Goal: Task Accomplishment & Management: Manage account settings

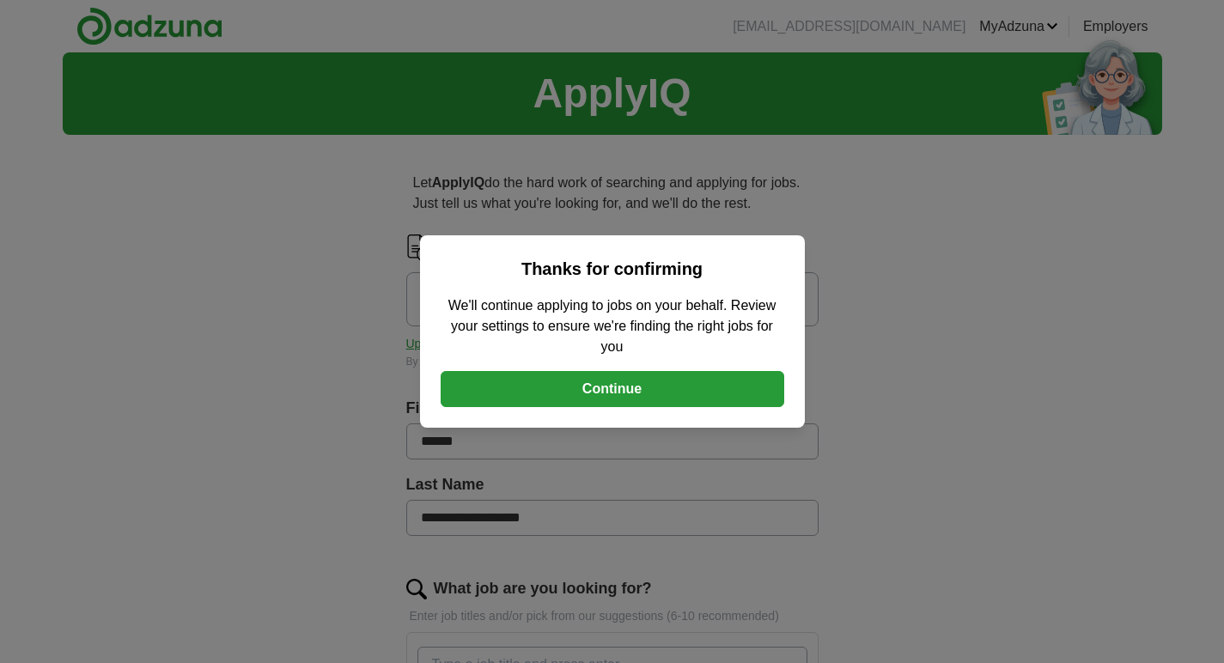
click at [621, 388] on button "Continue" at bounding box center [613, 389] width 344 height 36
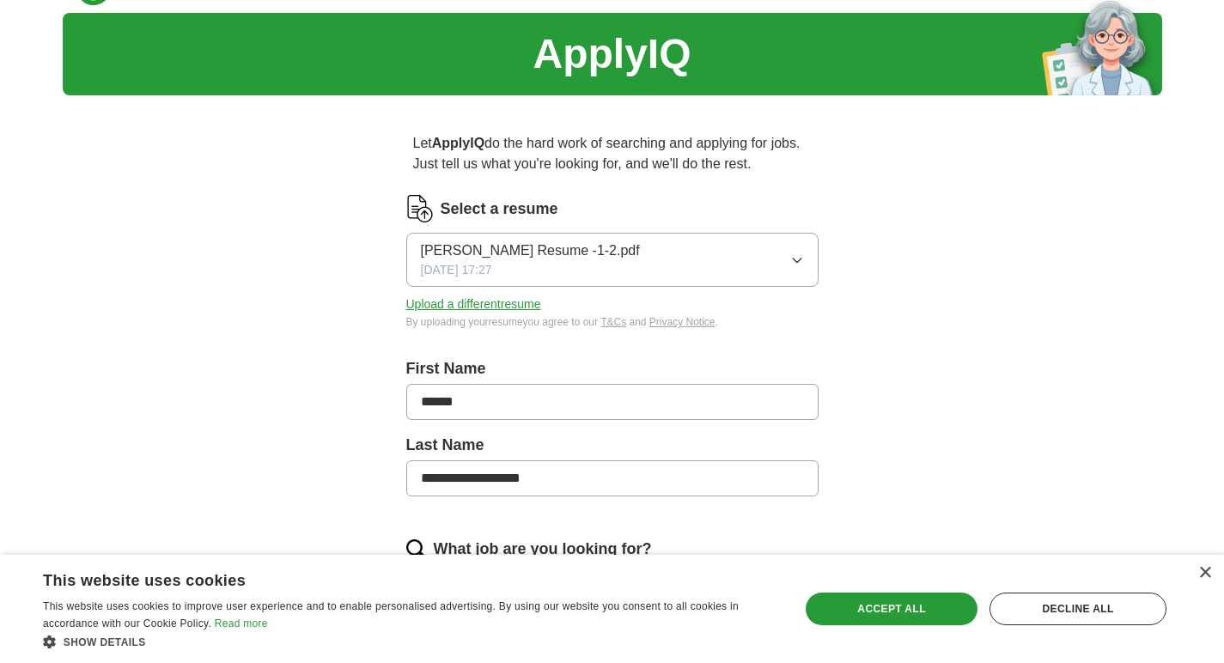
scroll to position [43, 0]
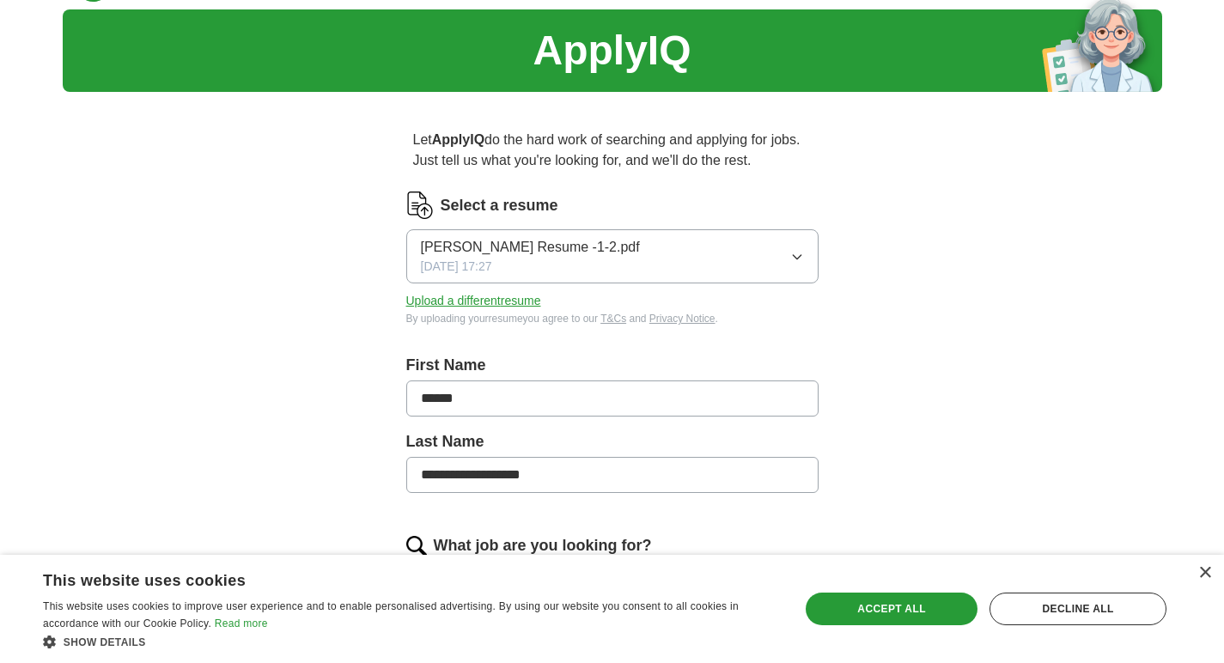
click at [745, 253] on button "[PERSON_NAME] Resume -1-2.pdf [DATE] 17:27" at bounding box center [612, 256] width 412 height 54
click at [596, 251] on span "[PERSON_NAME] Resume -1-2.pdf" at bounding box center [530, 247] width 219 height 21
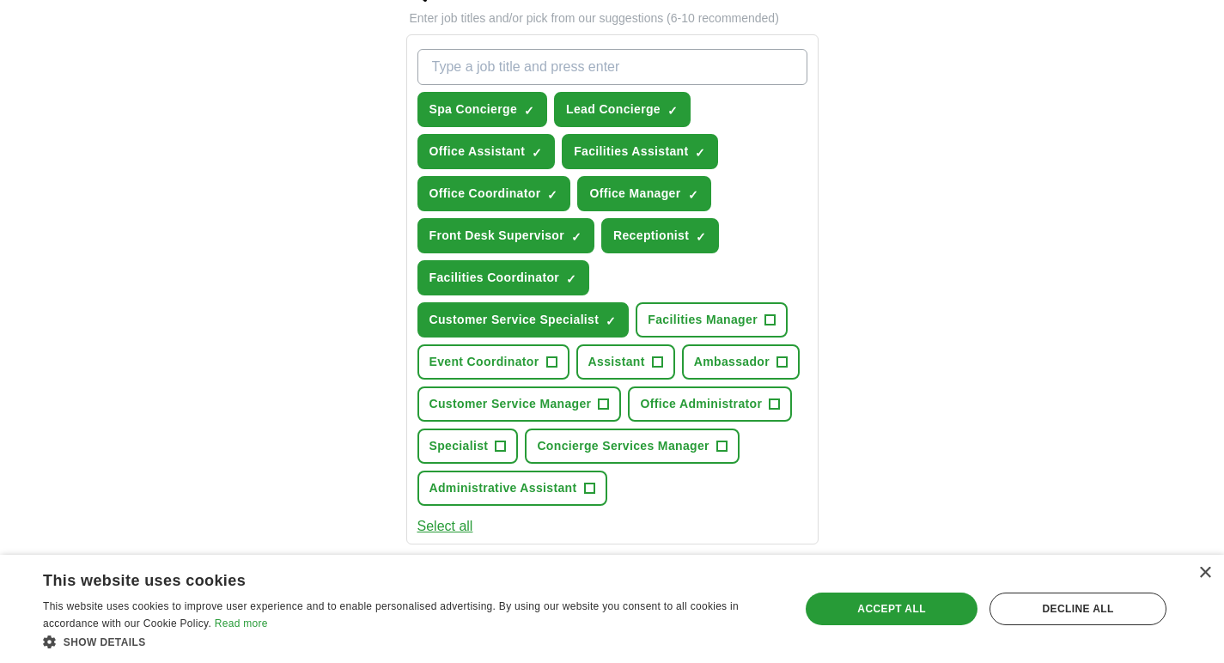
scroll to position [604, 0]
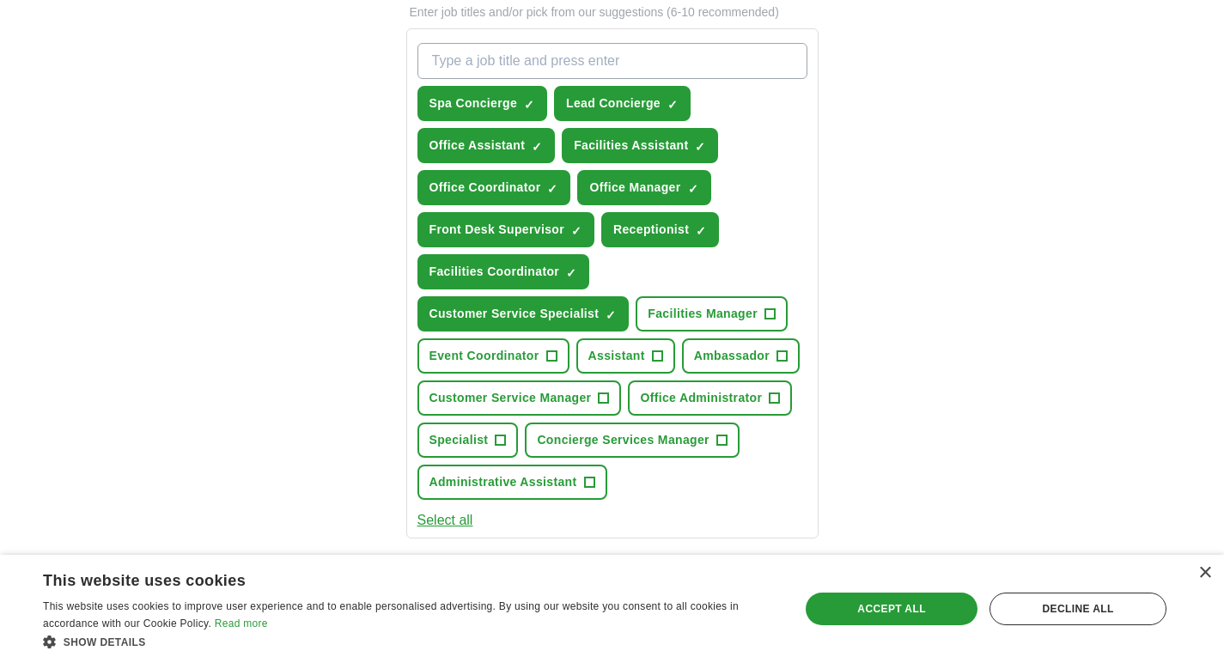
click at [782, 354] on span "+" at bounding box center [782, 357] width 10 height 14
click at [551, 356] on span "+" at bounding box center [551, 357] width 10 height 14
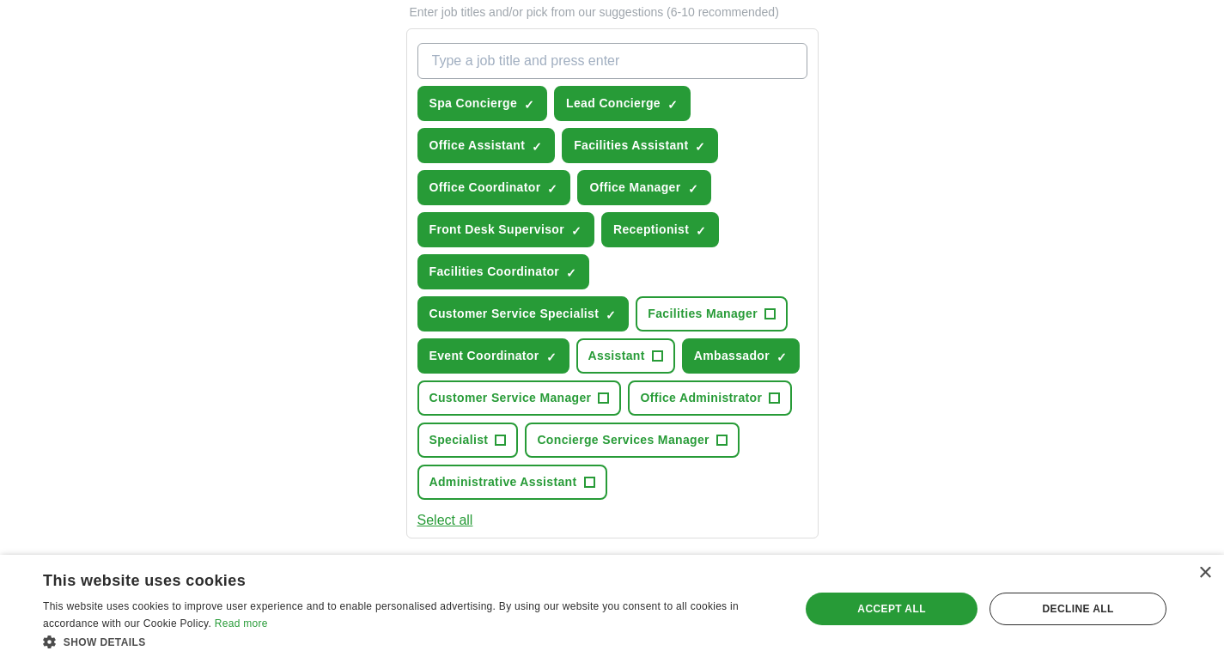
click at [725, 439] on span "+" at bounding box center [721, 441] width 10 height 14
click at [661, 351] on span "+" at bounding box center [657, 355] width 11 height 11
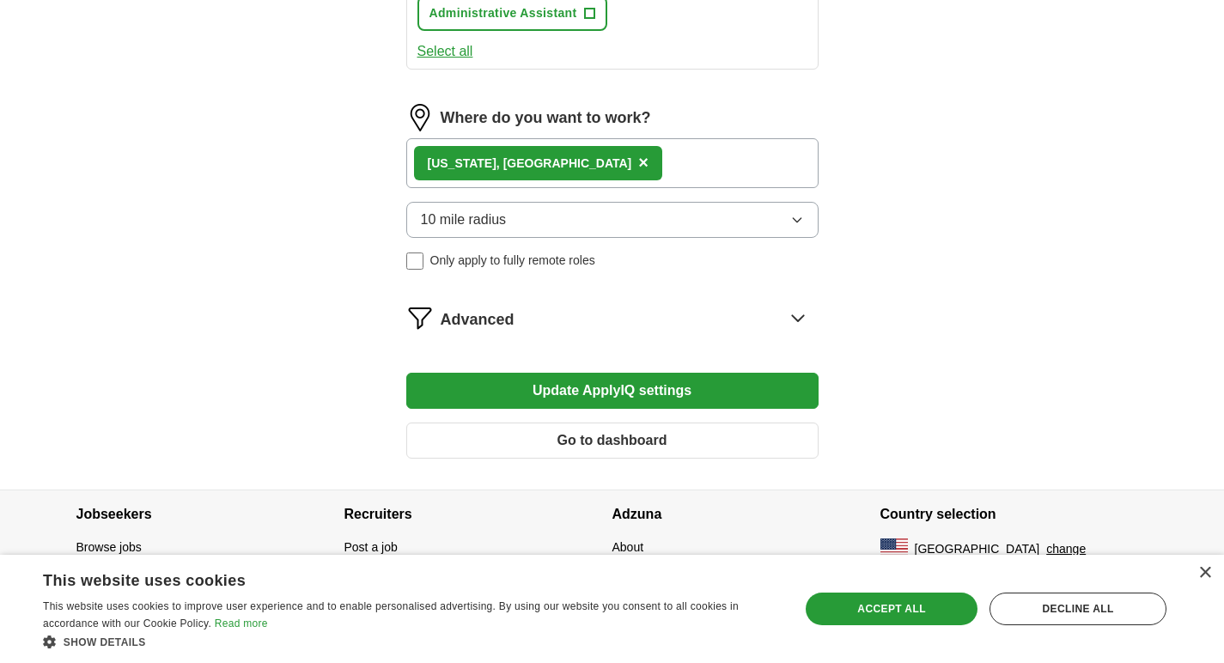
scroll to position [1073, 0]
click at [1075, 611] on div "Decline all" at bounding box center [1078, 609] width 177 height 33
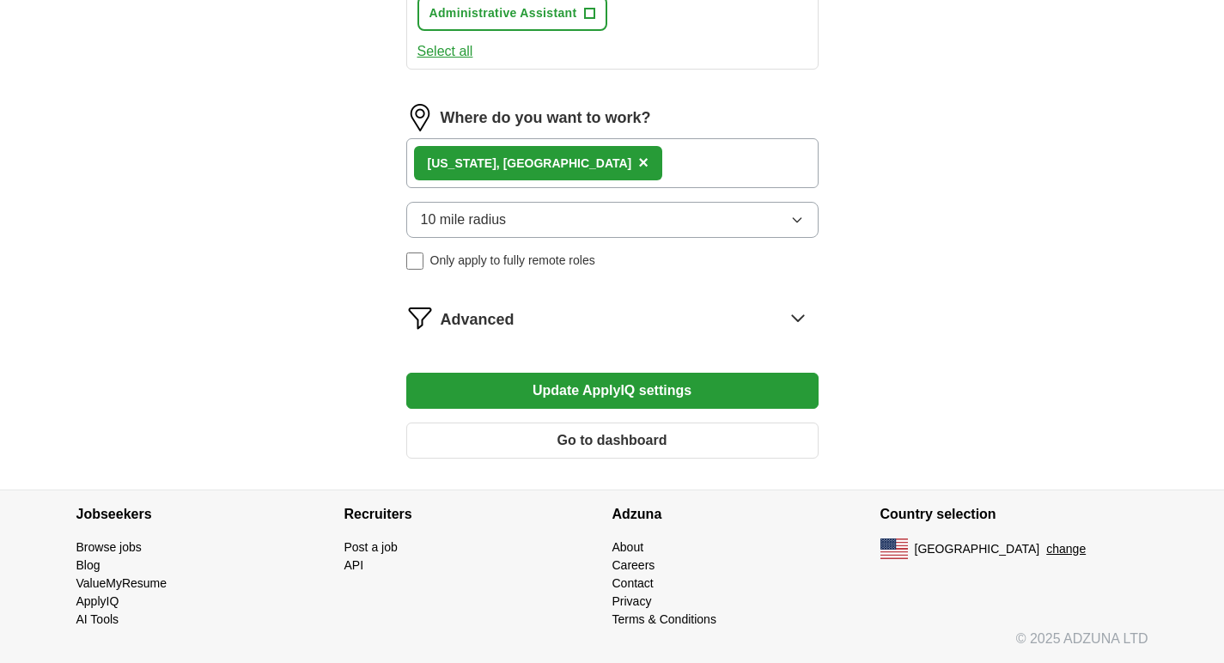
click at [697, 391] on button "Update ApplyIQ settings" at bounding box center [612, 391] width 412 height 36
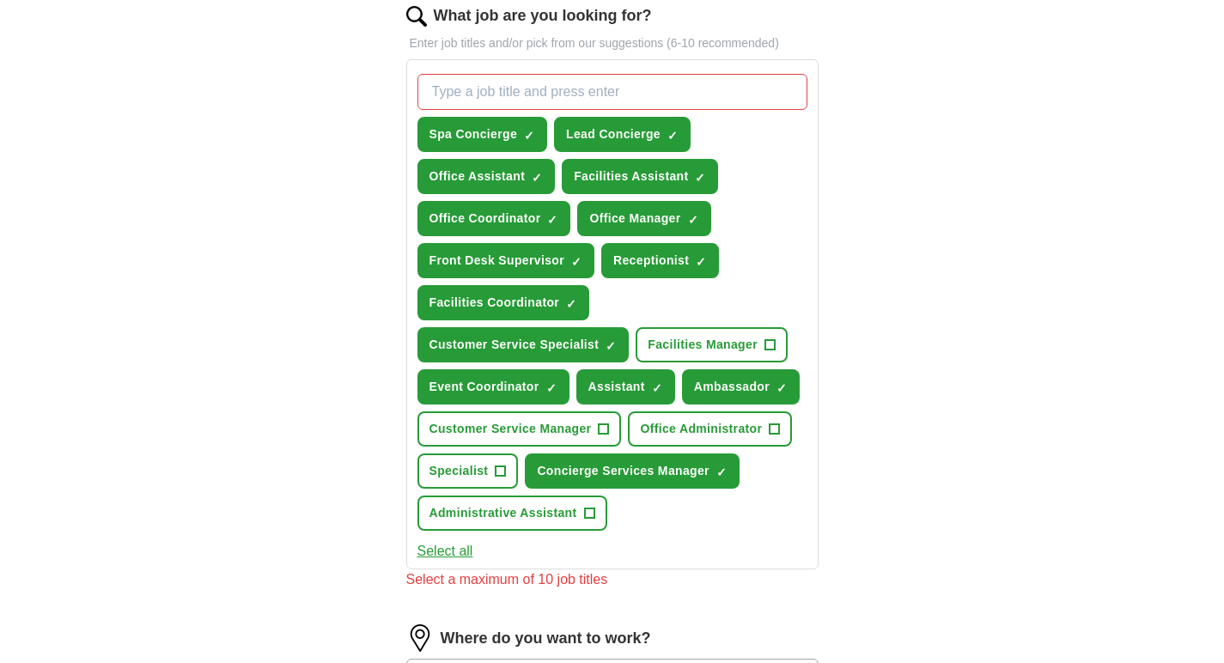
scroll to position [579, 0]
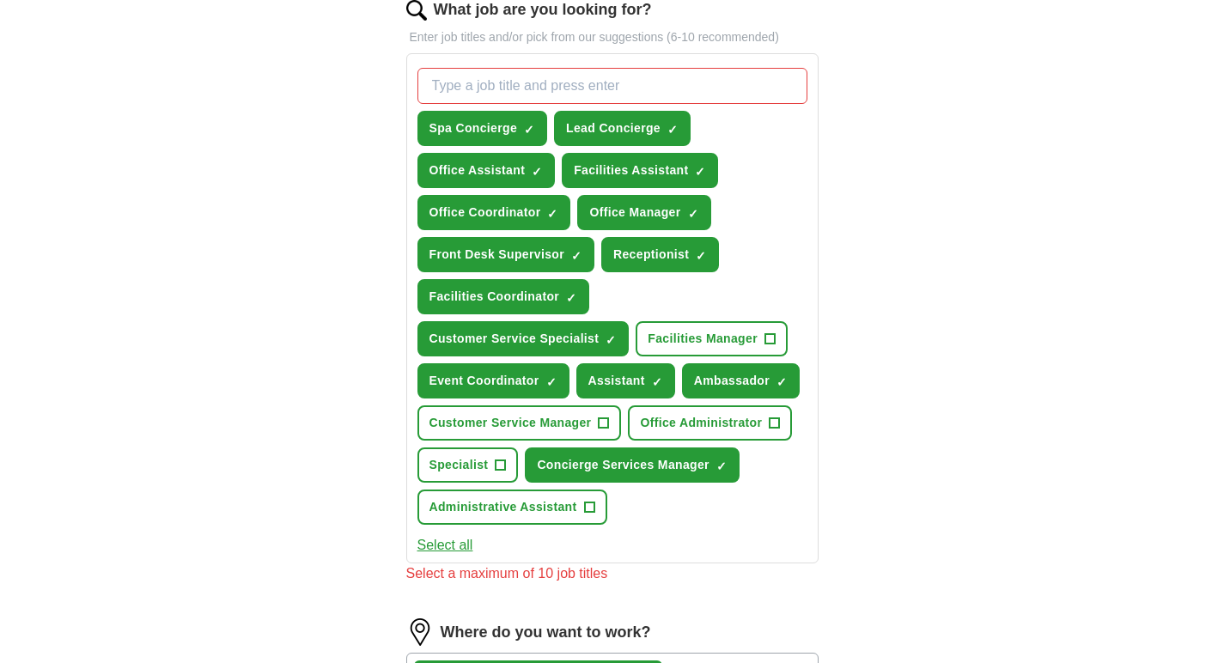
click at [0, 0] on span "×" at bounding box center [0, 0] width 0 height 0
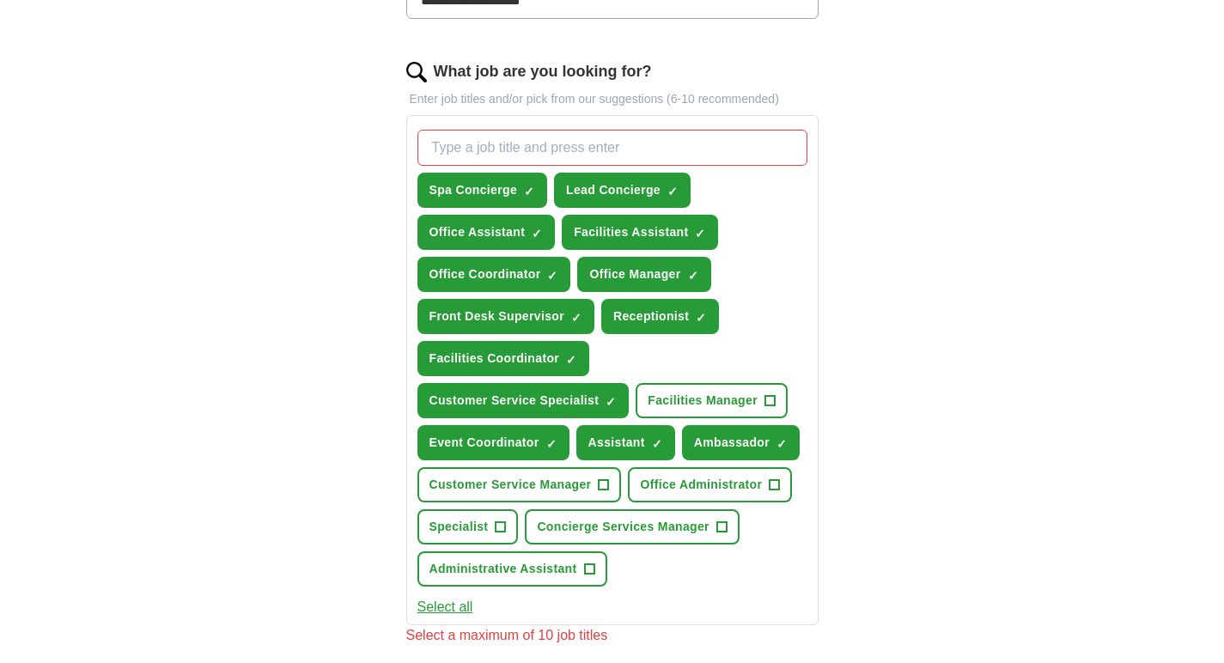
scroll to position [517, 0]
click at [0, 0] on span "×" at bounding box center [0, 0] width 0 height 0
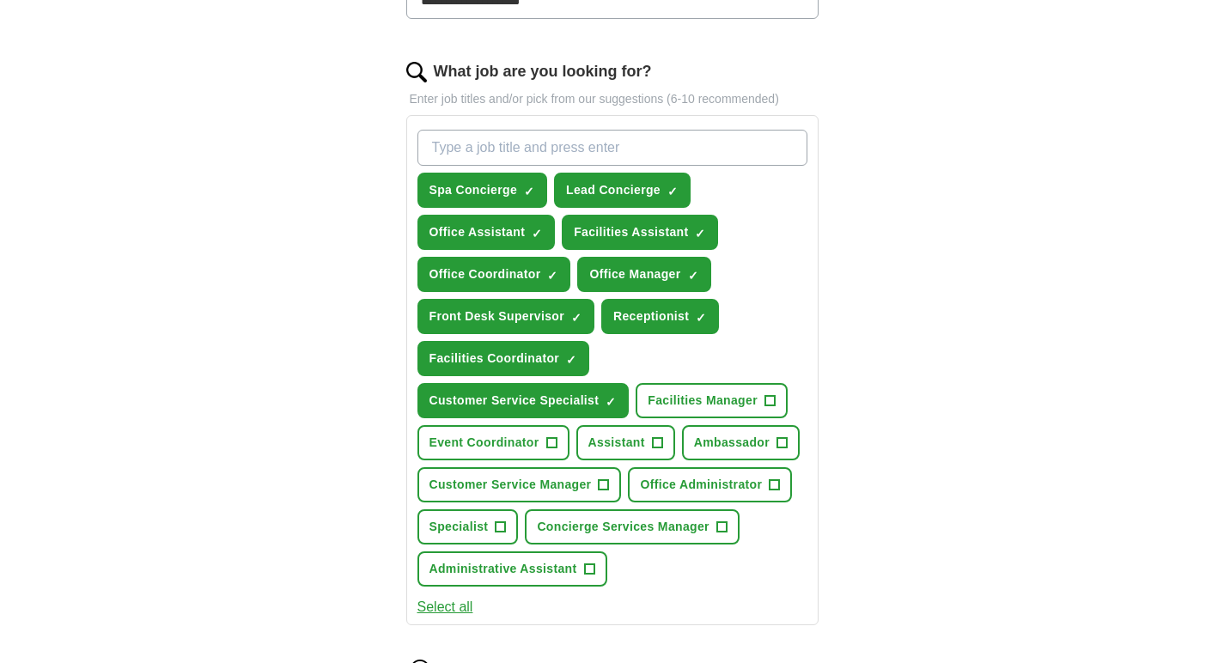
click at [0, 0] on span "×" at bounding box center [0, 0] width 0 height 0
click at [775, 481] on span "+" at bounding box center [775, 485] width 10 height 14
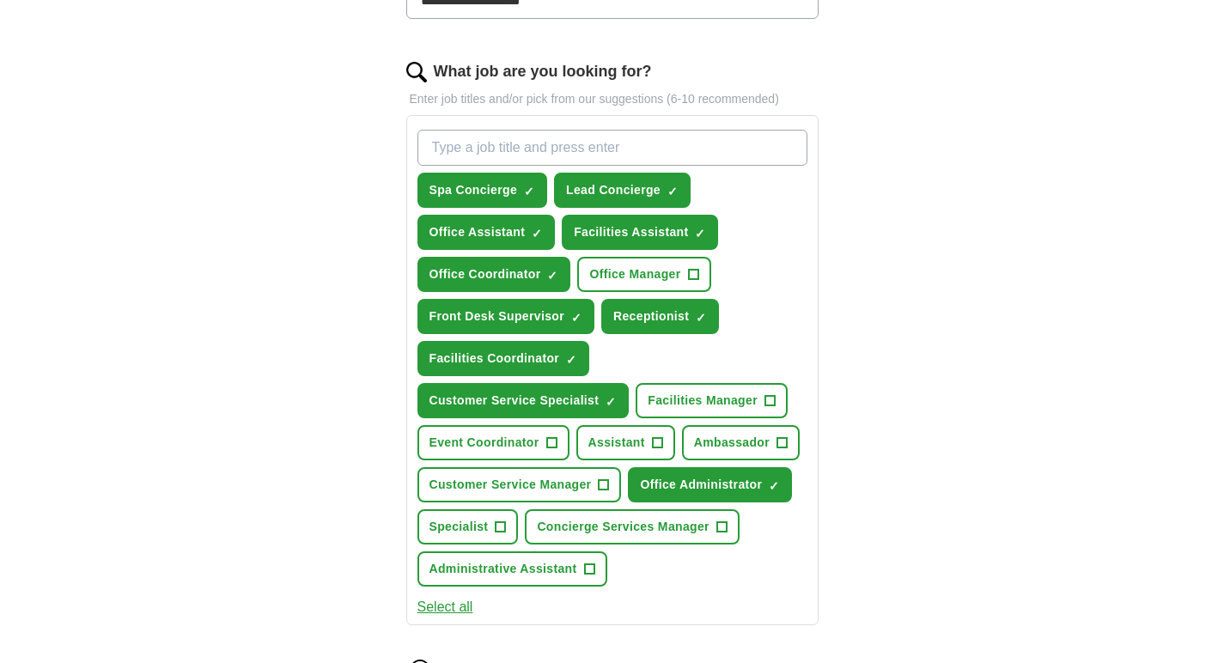
click at [753, 585] on div "Spa Concierge ✓ × Lead Concierge ✓ × Office Assistant ✓ × Facilities Assistant …" at bounding box center [612, 358] width 397 height 471
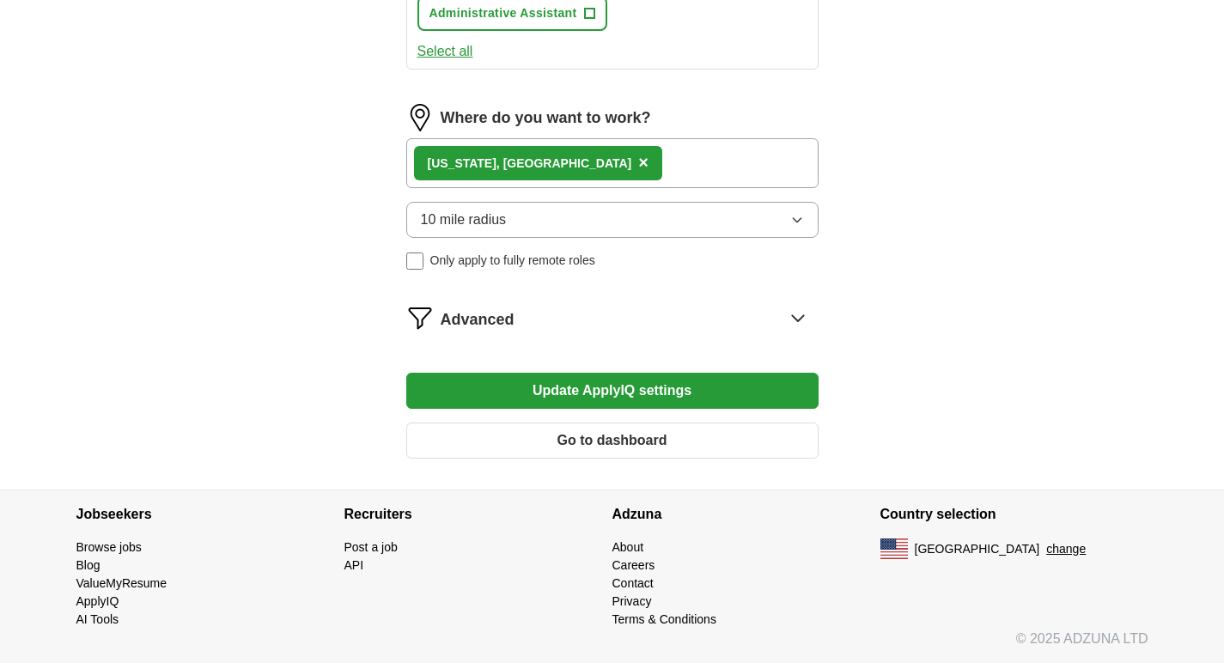
scroll to position [1073, 0]
click at [655, 388] on button "Update ApplyIQ settings" at bounding box center [612, 391] width 412 height 36
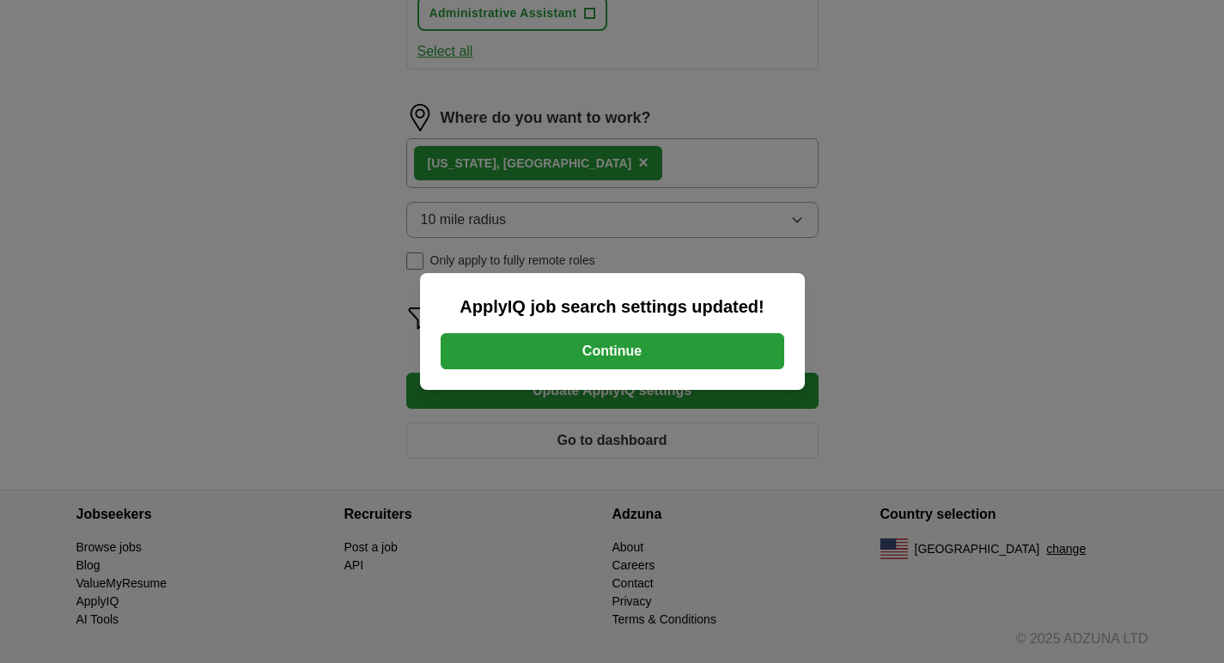
click at [642, 350] on button "Continue" at bounding box center [613, 351] width 344 height 36
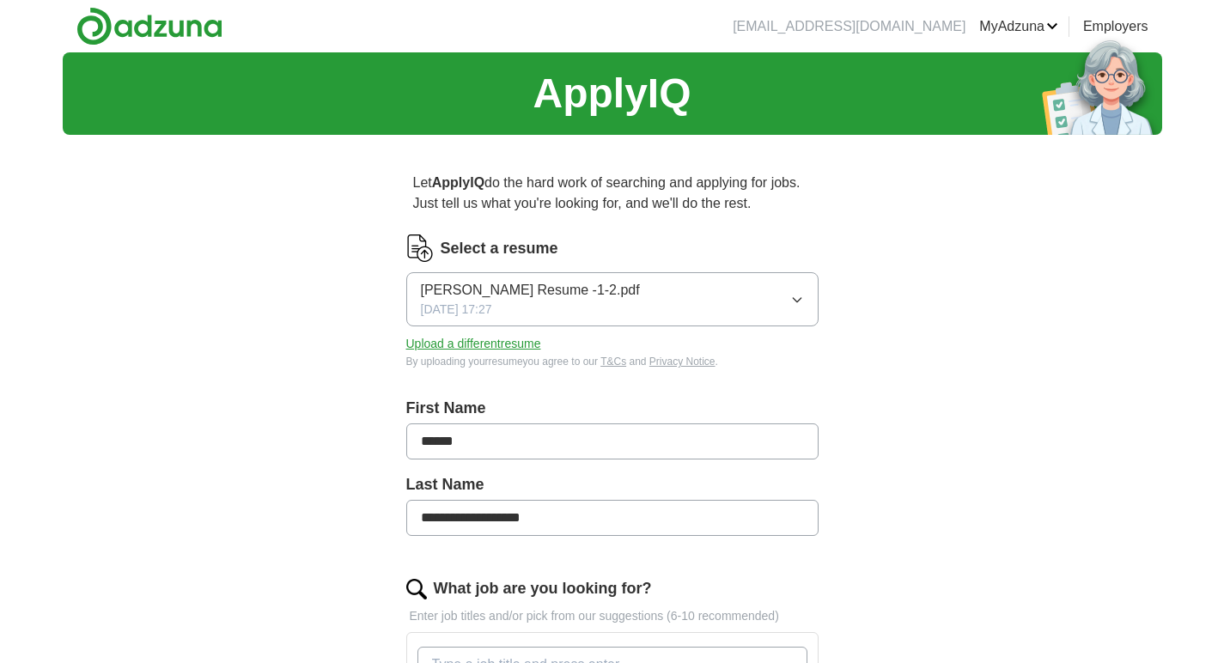
click at [532, 341] on button "Upload a different resume" at bounding box center [473, 344] width 135 height 18
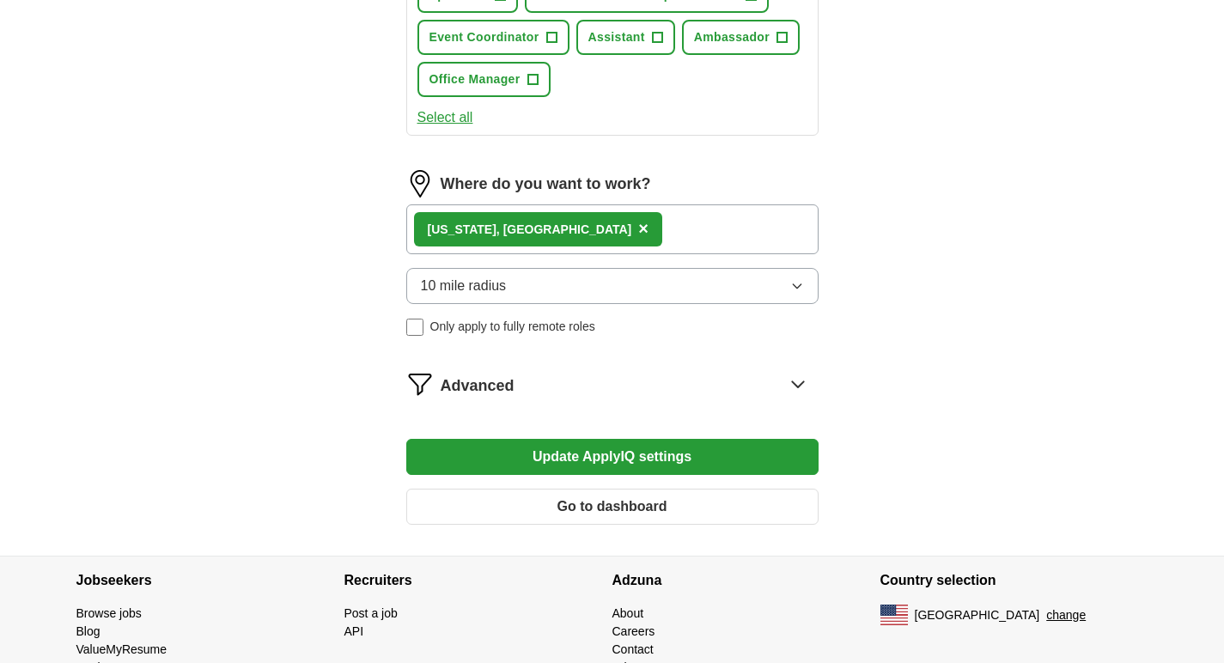
scroll to position [1058, 0]
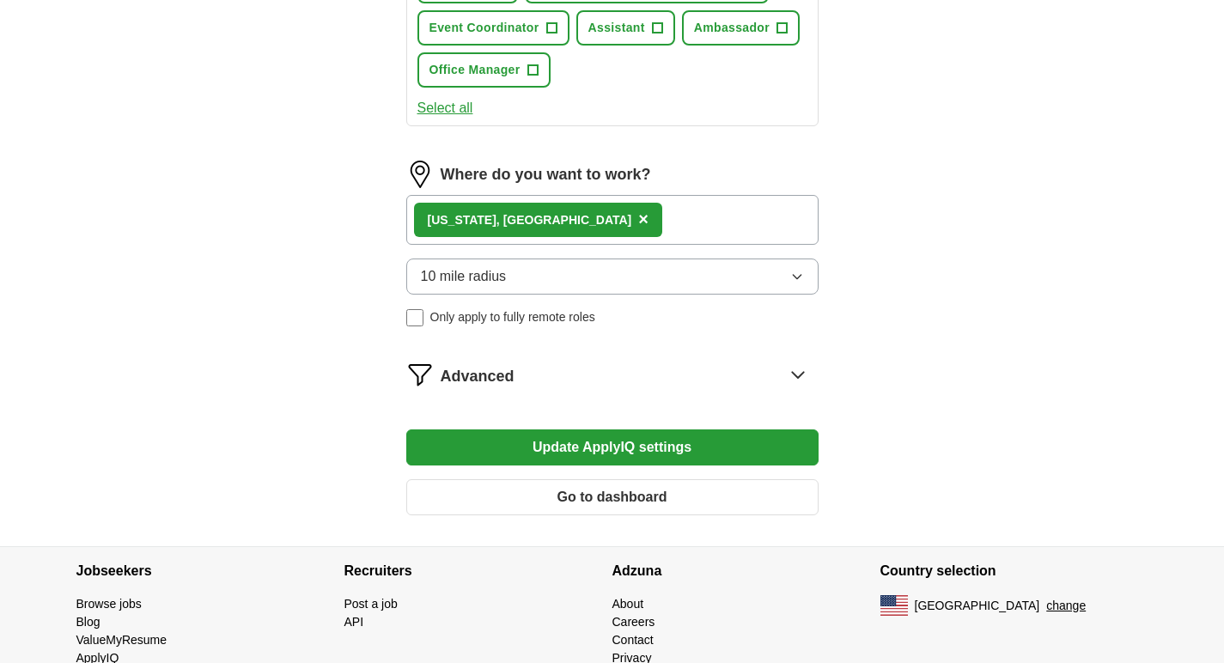
click at [642, 454] on button "Update ApplyIQ settings" at bounding box center [612, 447] width 412 height 36
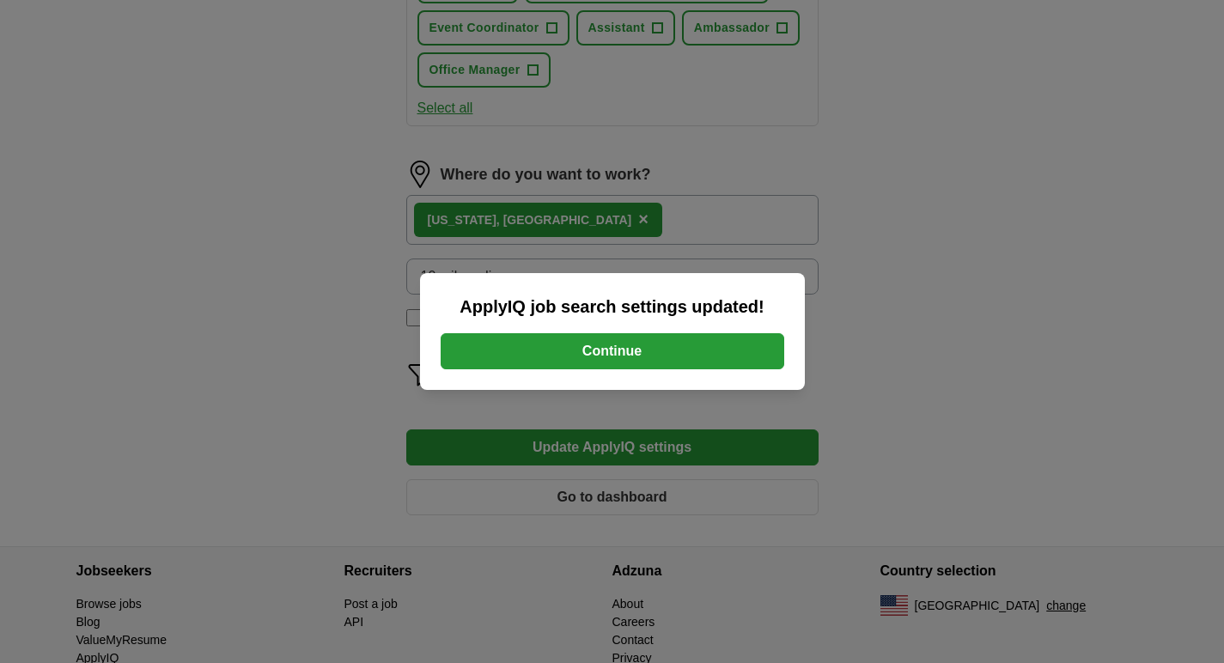
click at [643, 352] on button "Continue" at bounding box center [613, 351] width 344 height 36
